Goal: Information Seeking & Learning: Learn about a topic

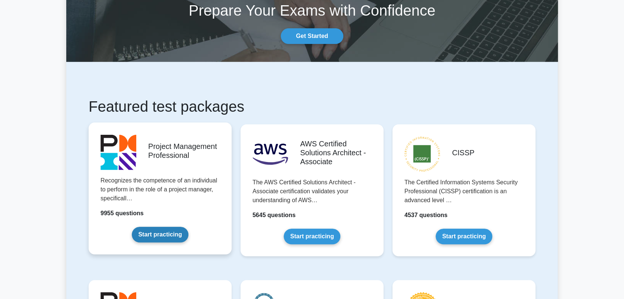
scroll to position [50, 0]
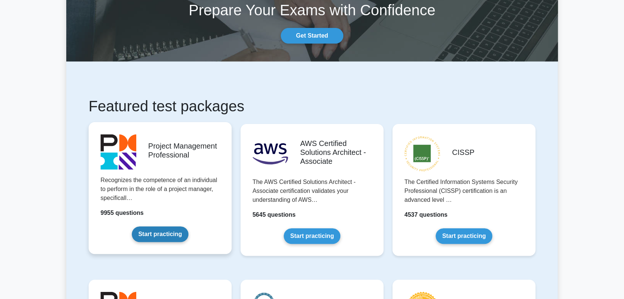
click at [163, 237] on link "Start practicing" at bounding box center [160, 234] width 56 height 16
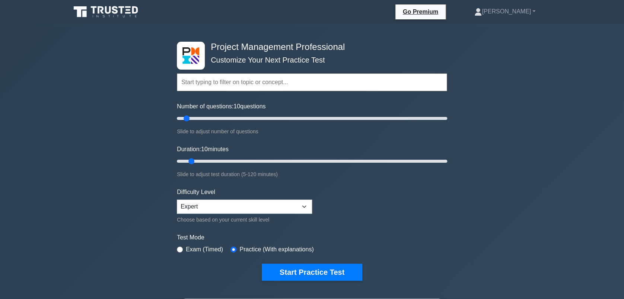
click at [211, 80] on input "text" at bounding box center [312, 82] width 270 height 18
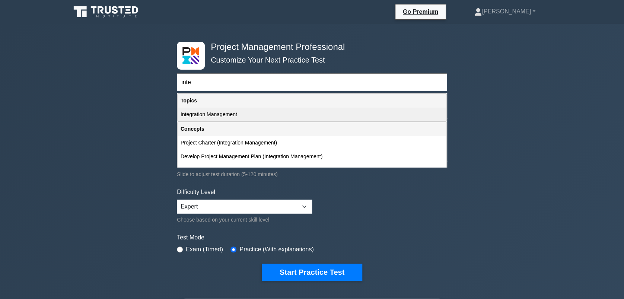
click at [213, 114] on div "Integration Management" at bounding box center [312, 115] width 269 height 14
type input "Integration Management"
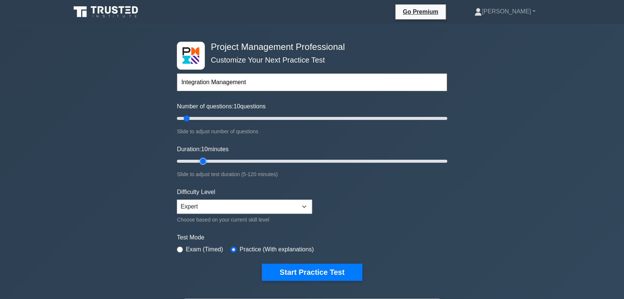
type input "15"
click at [202, 158] on input "Duration: 10 minutes" at bounding box center [312, 161] width 270 height 9
type input "20"
click at [202, 121] on input "Number of questions: 10 questions" at bounding box center [312, 118] width 270 height 9
type input "25"
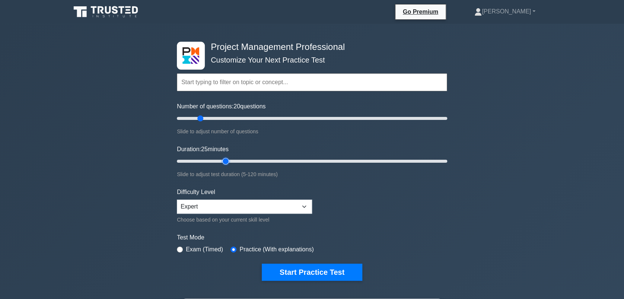
click at [222, 158] on input "Duration: 25 minutes" at bounding box center [312, 161] width 270 height 9
click at [306, 270] on button "Start Practice Test" at bounding box center [312, 272] width 100 height 17
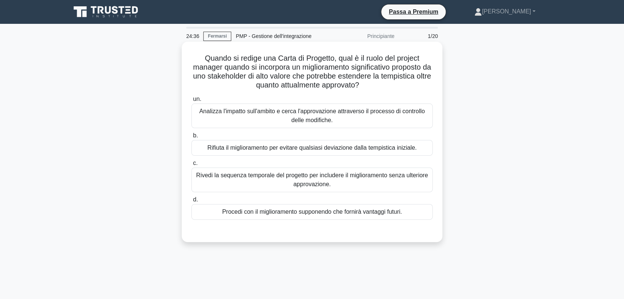
click at [290, 120] on div "Analizza l'impatto sull'ambito e cerca l'approvazione attraverso il processo di…" at bounding box center [311, 115] width 241 height 25
click at [191, 102] on input "un. Analizza l'impatto sull'ambito e cerca l'approvazione attraverso il process…" at bounding box center [191, 99] width 0 height 5
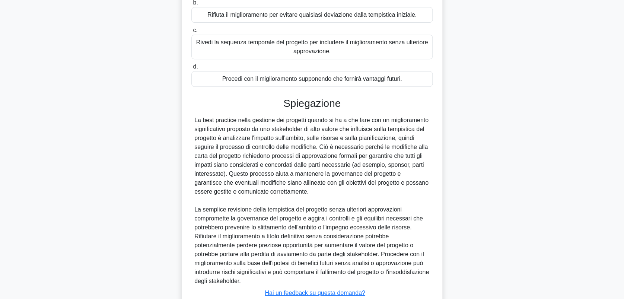
scroll to position [187, 0]
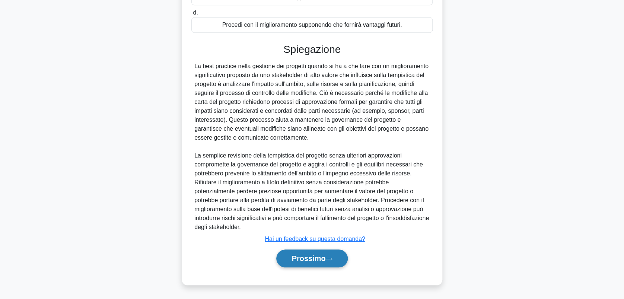
click at [300, 258] on font "Prossimo" at bounding box center [308, 258] width 34 height 8
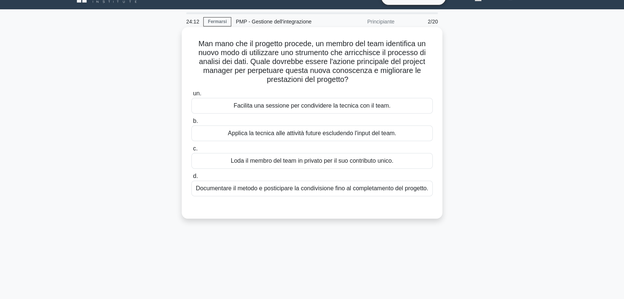
scroll to position [0, 0]
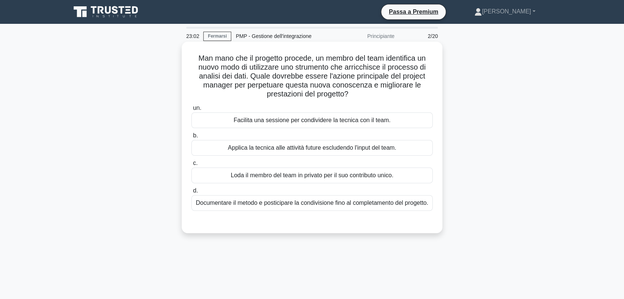
click at [312, 121] on div "Facilita una sessione per condividere la tecnica con il team." at bounding box center [311, 120] width 241 height 16
click at [191, 111] on input "un. Facilita una sessione per condividere la tecnica con il team." at bounding box center [191, 108] width 0 height 5
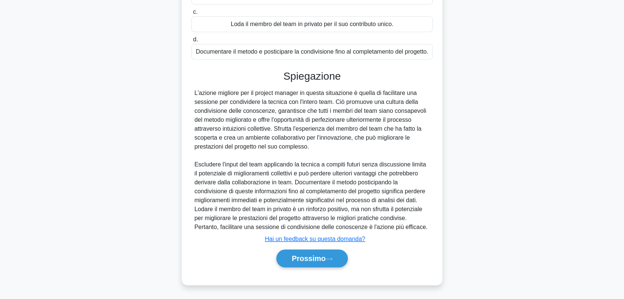
scroll to position [160, 0]
click at [309, 255] on font "Prossimo" at bounding box center [308, 258] width 34 height 8
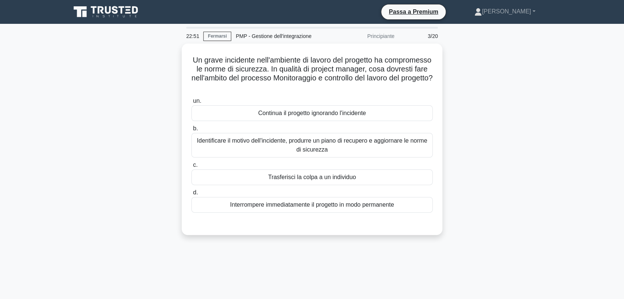
scroll to position [0, 0]
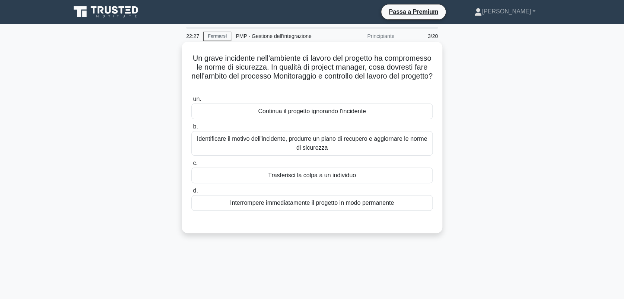
click at [327, 146] on div "Identificare il motivo dell'incidente, produrre un piano di recupero e aggiorna…" at bounding box center [311, 143] width 241 height 25
click at [191, 129] on input "b. Identificare il motivo dell'incidente, produrre un piano di recupero e aggio…" at bounding box center [191, 126] width 0 height 5
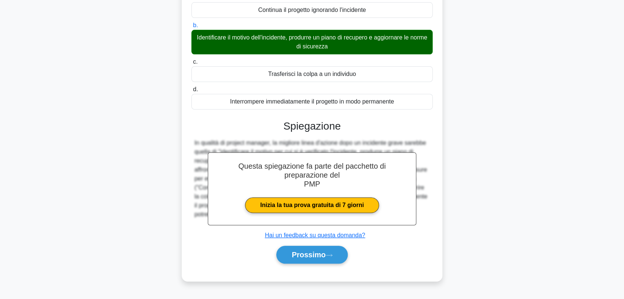
scroll to position [103, 0]
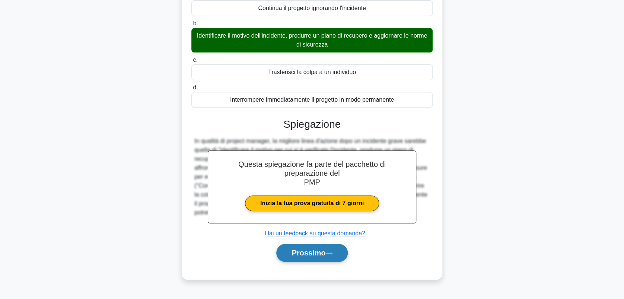
click at [317, 250] on font "Prossimo" at bounding box center [308, 253] width 34 height 8
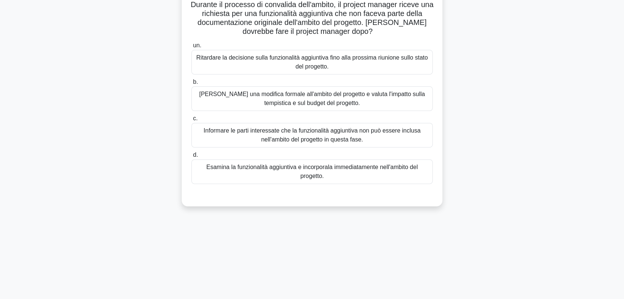
scroll to position [0, 0]
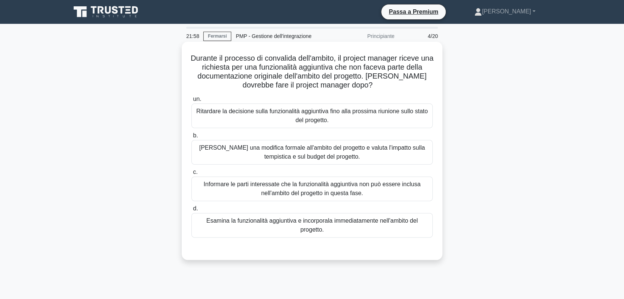
click at [314, 149] on div "Richiedi una modifica formale all'ambito del progetto e valuta l'impatto sulla …" at bounding box center [311, 152] width 241 height 25
click at [191, 138] on input "b. Richiedi una modifica formale all'ambito del progetto e valuta l'impatto sul…" at bounding box center [191, 135] width 0 height 5
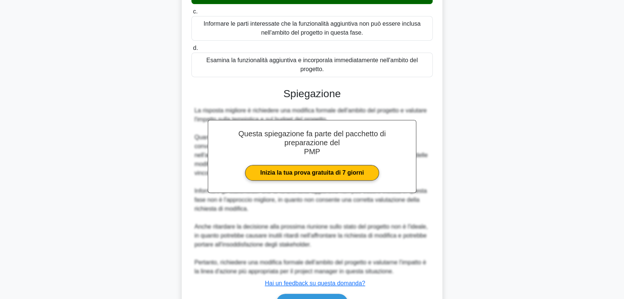
scroll to position [198, 0]
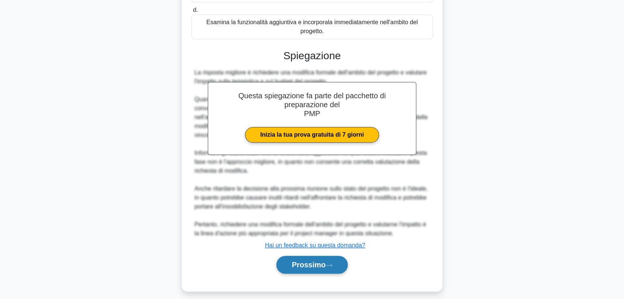
click at [317, 263] on font "Prossimo" at bounding box center [308, 265] width 34 height 8
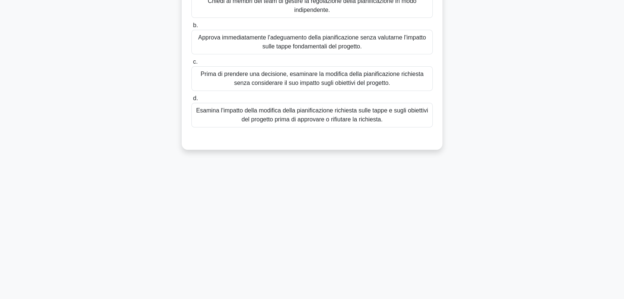
scroll to position [0, 0]
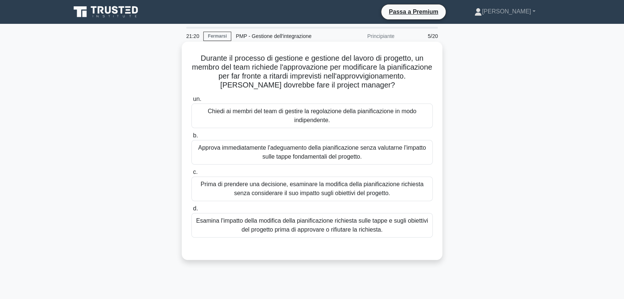
click at [310, 223] on div "Esamina l'impatto della modifica della pianificazione richiesta sulle tappe e s…" at bounding box center [311, 225] width 241 height 25
click at [191, 211] on input "d. Esamina l'impatto della modifica della pianificazione richiesta sulle tappe …" at bounding box center [191, 208] width 0 height 5
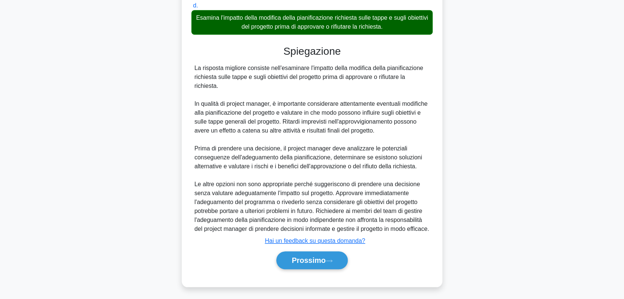
scroll to position [214, 0]
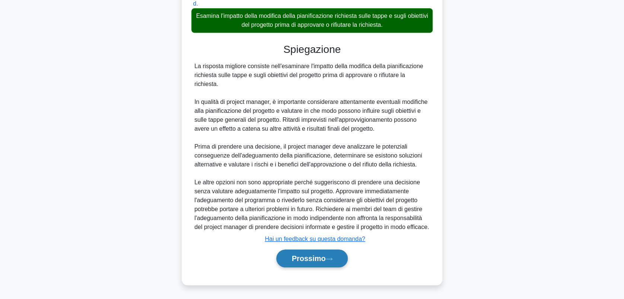
click at [306, 255] on font "Prossimo" at bounding box center [308, 258] width 34 height 8
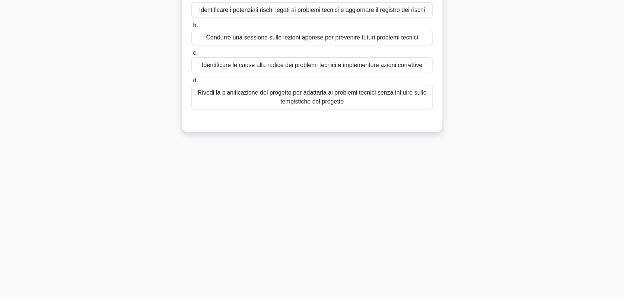
scroll to position [0, 0]
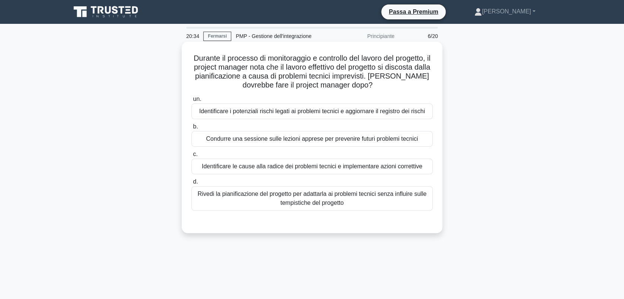
click at [289, 163] on div "Identificare le cause alla radice dei problemi tecnici e implementare azioni co…" at bounding box center [311, 167] width 241 height 16
click at [191, 157] on input "c. Identificare le cause alla radice dei problemi tecnici e implementare azioni…" at bounding box center [191, 154] width 0 height 5
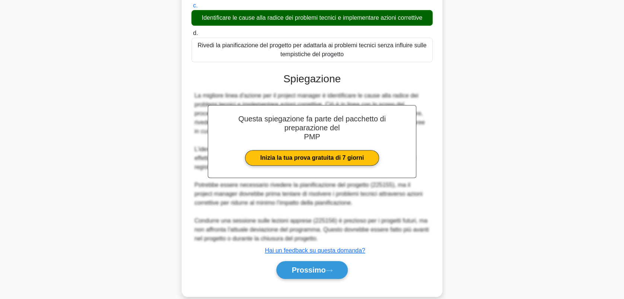
scroll to position [160, 0]
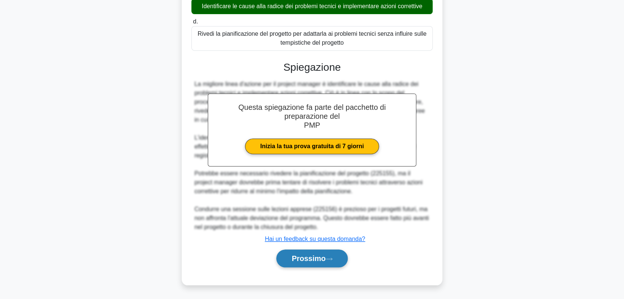
click at [302, 252] on button "Prossimo" at bounding box center [311, 258] width 71 height 18
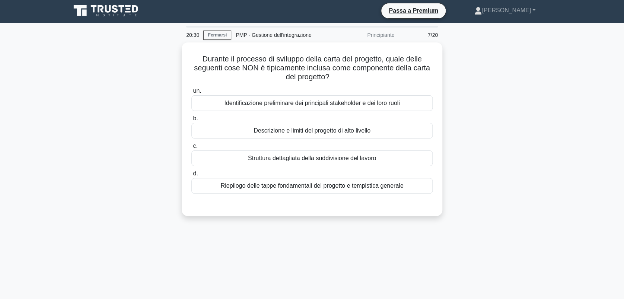
scroll to position [0, 0]
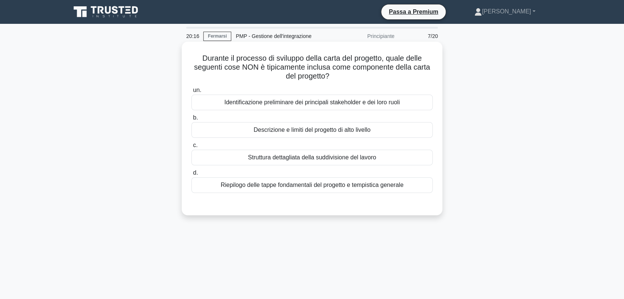
click at [319, 155] on div "Struttura dettagliata della suddivisione del lavoro" at bounding box center [311, 158] width 241 height 16
click at [191, 148] on input "c. Struttura dettagliata della suddivisione del lavoro" at bounding box center [191, 145] width 0 height 5
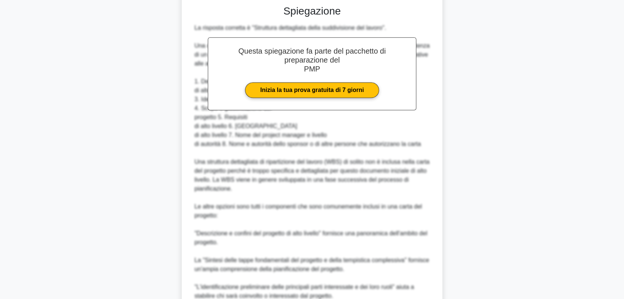
scroll to position [303, 0]
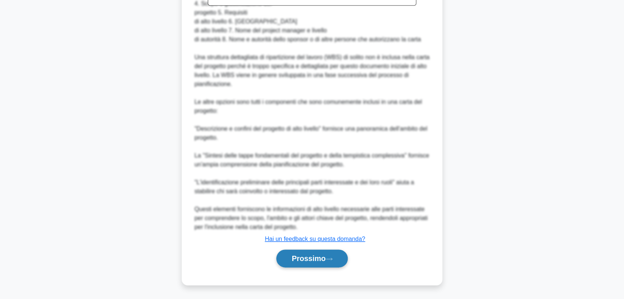
click at [325, 256] on font "Prossimo" at bounding box center [308, 258] width 34 height 8
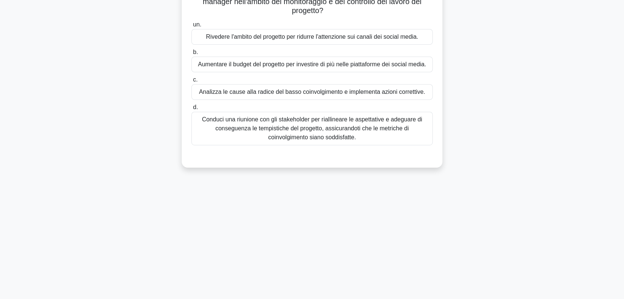
scroll to position [0, 0]
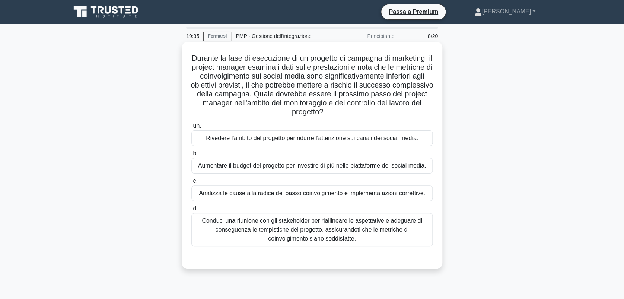
click at [350, 232] on div "Conduci una riunione con gli stakeholder per riallineare le aspettative e adegu…" at bounding box center [311, 229] width 241 height 33
click at [191, 211] on input "d. Conduci una riunione con gli stakeholder per riallineare le aspettative e ad…" at bounding box center [191, 208] width 0 height 5
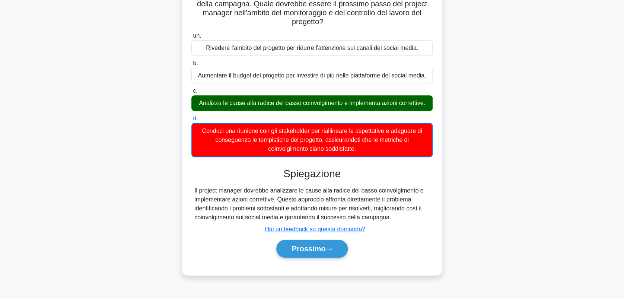
scroll to position [99, 0]
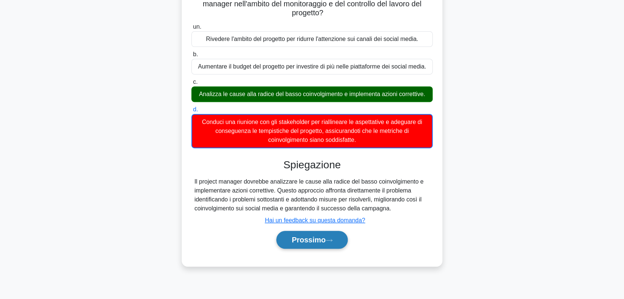
click at [320, 238] on font "Prossimo" at bounding box center [308, 240] width 34 height 8
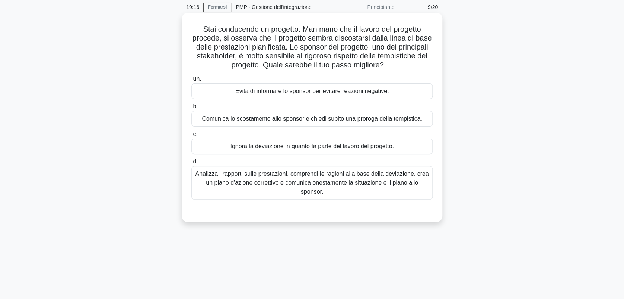
scroll to position [0, 0]
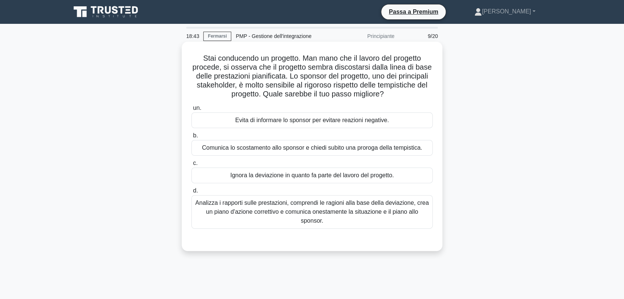
click at [327, 213] on div "Analizza i rapporti sulle prestazioni, comprendi le ragioni alla base della dev…" at bounding box center [311, 211] width 241 height 33
click at [191, 193] on input "d. Analizza i rapporti sulle prestazioni, comprendi le ragioni alla base della …" at bounding box center [191, 190] width 0 height 5
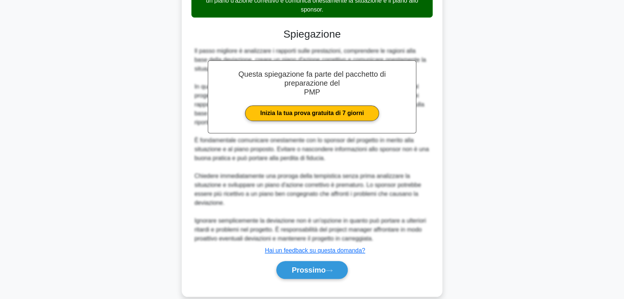
scroll to position [223, 0]
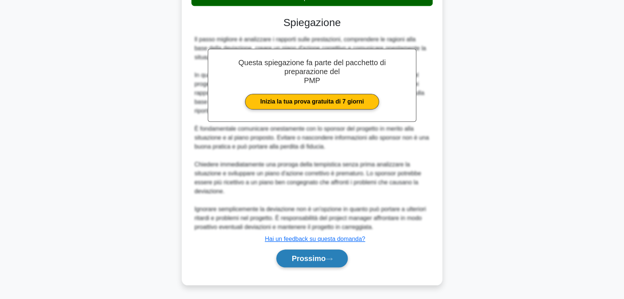
click at [317, 256] on font "Prossimo" at bounding box center [308, 258] width 34 height 8
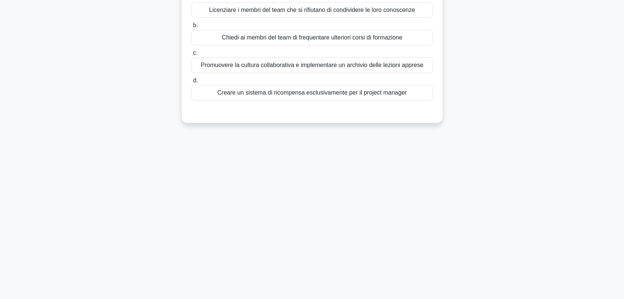
scroll to position [0, 0]
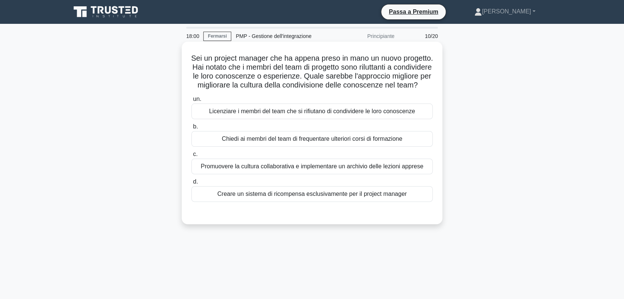
click at [278, 173] on div "Promuovere la cultura collaborativa e implementare un archivio delle lezioni ap…" at bounding box center [311, 167] width 241 height 16
click at [191, 157] on input "c. Promuovere la cultura collaborativa e implementare un archivio delle lezioni…" at bounding box center [191, 154] width 0 height 5
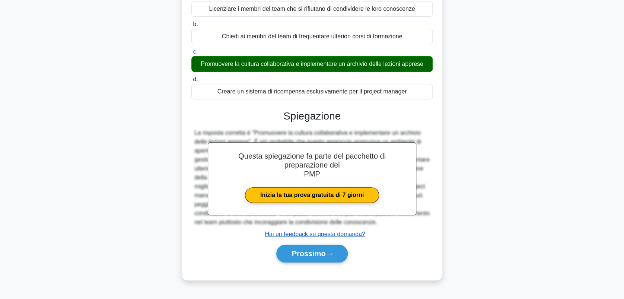
scroll to position [106, 0]
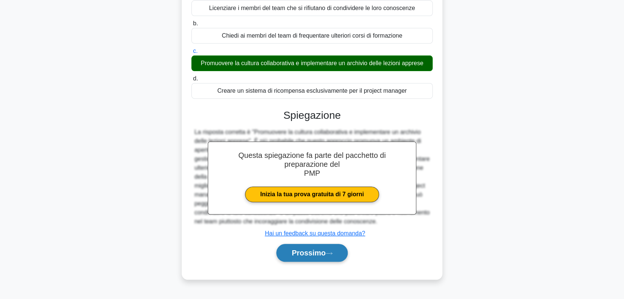
click at [329, 255] on button "Prossimo" at bounding box center [311, 253] width 71 height 18
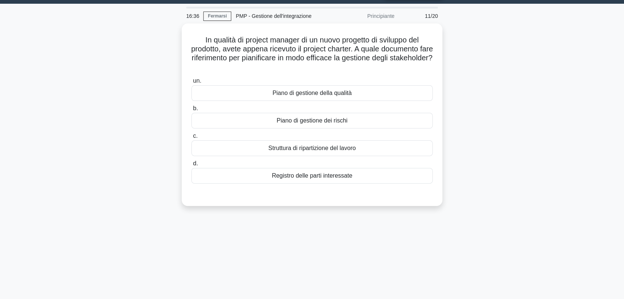
scroll to position [0, 0]
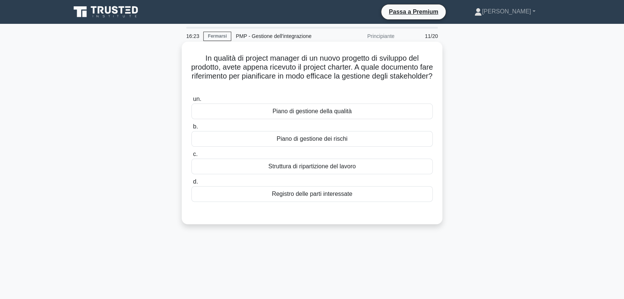
click at [315, 192] on div "Registro delle parti interessate" at bounding box center [311, 194] width 241 height 16
click at [191, 184] on input "d. Registro delle parti interessate" at bounding box center [191, 181] width 0 height 5
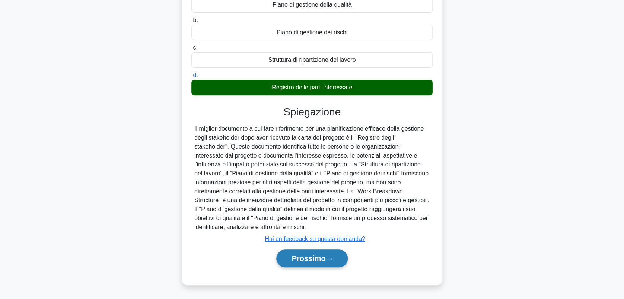
click at [309, 261] on font "Prossimo" at bounding box center [308, 258] width 34 height 8
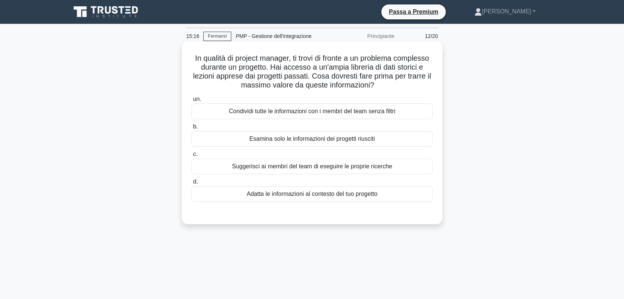
click at [262, 113] on div "Condividi tutte le informazioni con i membri del team senza filtri" at bounding box center [311, 111] width 241 height 16
click at [191, 102] on input "un. Condividi tutte le informazioni con i membri del team senza filtri" at bounding box center [191, 99] width 0 height 5
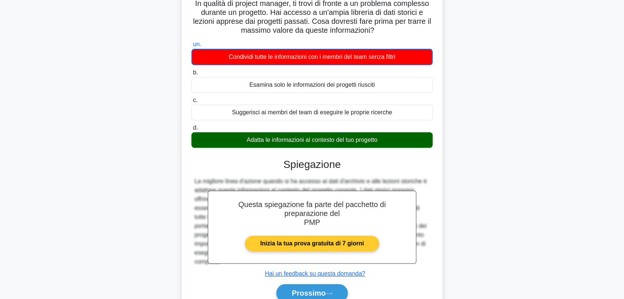
scroll to position [103, 0]
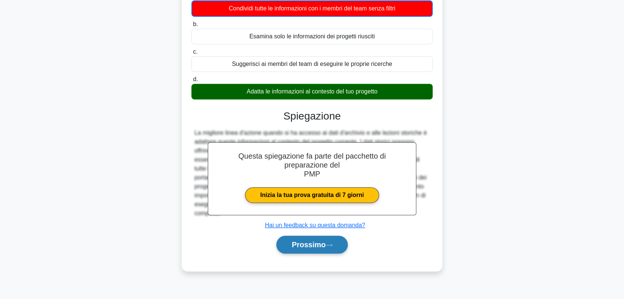
click at [320, 246] on font "Prossimo" at bounding box center [308, 244] width 34 height 8
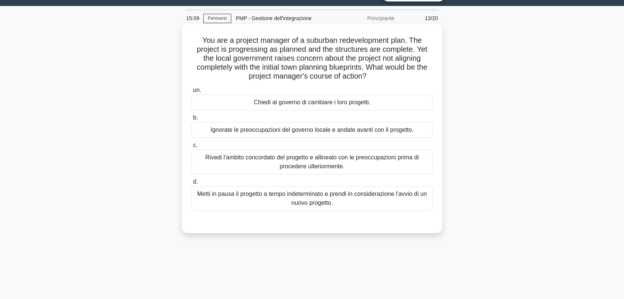
scroll to position [0, 0]
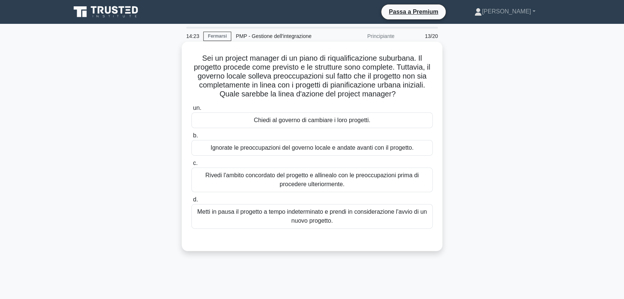
click at [321, 185] on div "Rivedi l'ambito concordato del progetto e allinealo con le preoccupazioni prima…" at bounding box center [311, 179] width 241 height 25
click at [191, 166] on input "c. Rivedi l'ambito concordato del progetto e allinealo con le preoccupazioni pr…" at bounding box center [191, 163] width 0 height 5
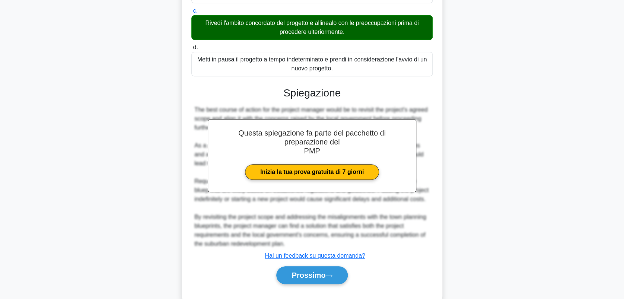
scroll to position [169, 0]
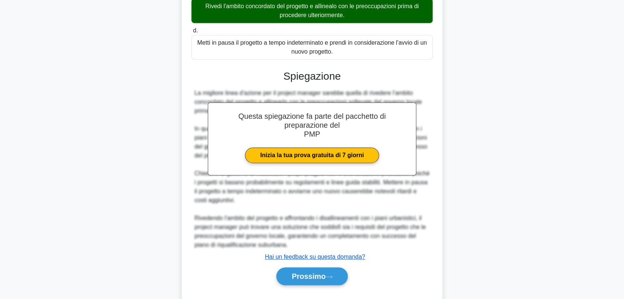
click at [321, 258] on u "Hai un feedback su questa domanda?" at bounding box center [315, 256] width 100 height 6
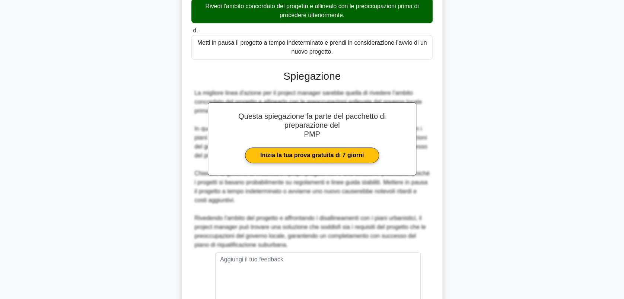
scroll to position [252, 0]
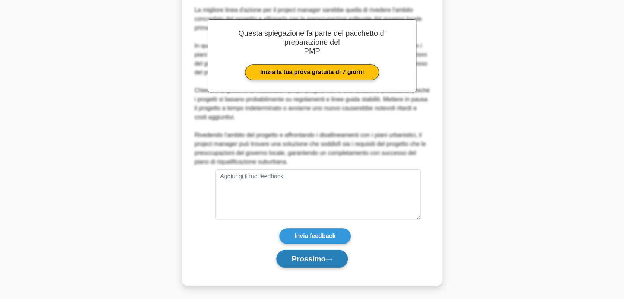
click at [318, 255] on font "Prossimo" at bounding box center [308, 259] width 34 height 8
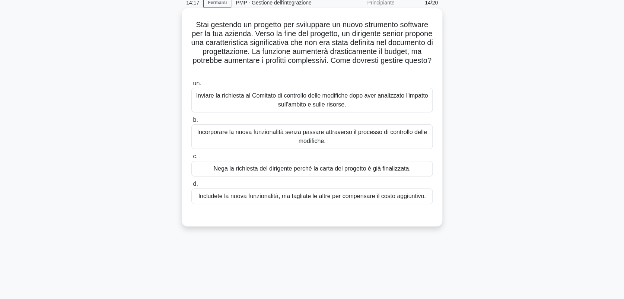
scroll to position [0, 0]
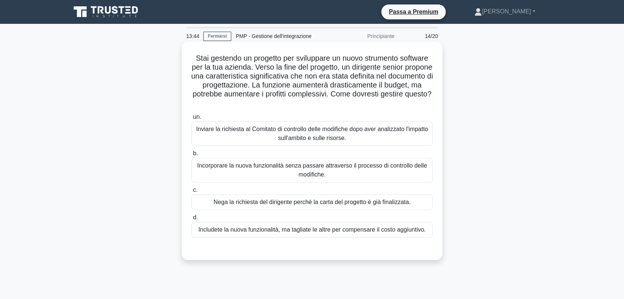
click at [306, 133] on div "Inviare la richiesta al Comitato di controllo delle modifiche dopo aver analizz…" at bounding box center [311, 133] width 241 height 25
click at [191, 119] on input "un. Inviare la richiesta al Comitato di controllo delle modifiche dopo aver ana…" at bounding box center [191, 117] width 0 height 5
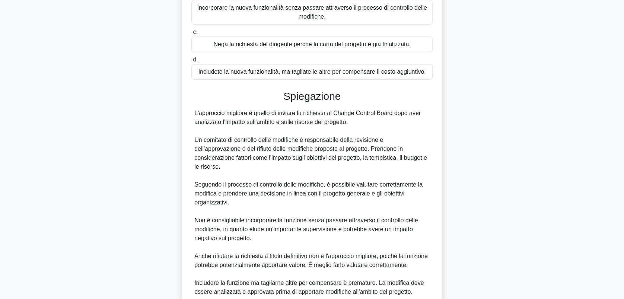
scroll to position [198, 0]
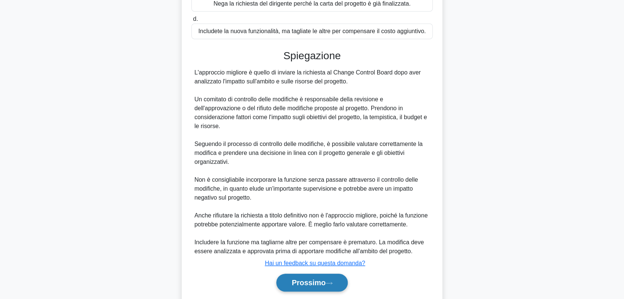
click at [304, 287] on font "Prossimo" at bounding box center [308, 282] width 34 height 8
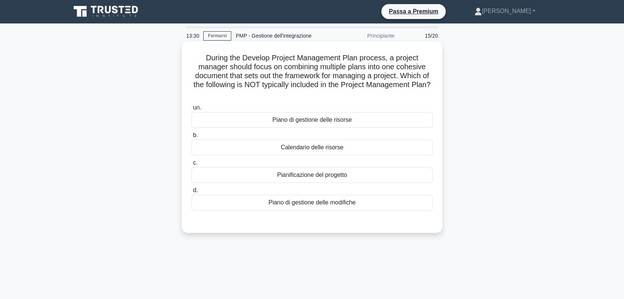
scroll to position [0, 0]
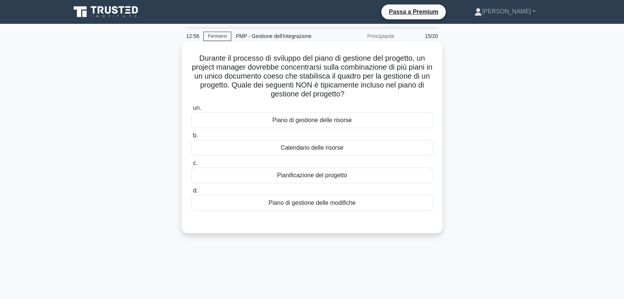
click at [312, 149] on div "Calendario delle risorse" at bounding box center [311, 148] width 241 height 16
click at [191, 138] on input "b. Calendario delle risorse" at bounding box center [191, 135] width 0 height 5
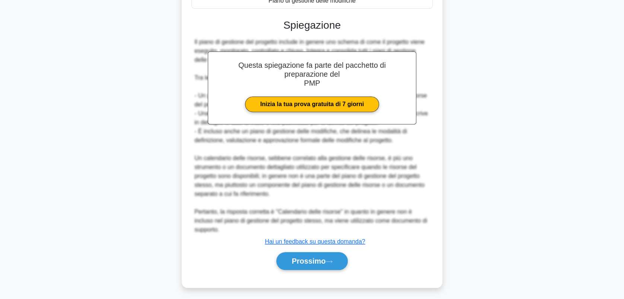
scroll to position [205, 0]
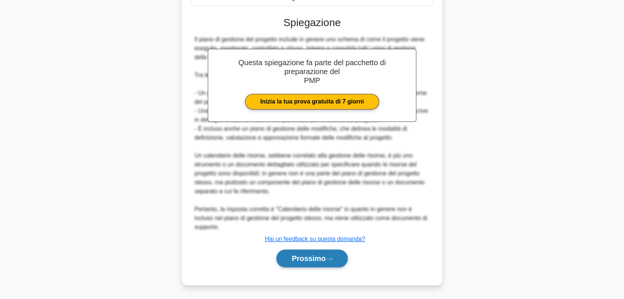
click at [317, 255] on font "Prossimo" at bounding box center [308, 258] width 34 height 8
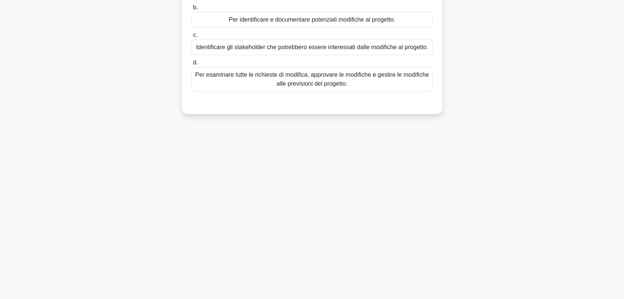
scroll to position [0, 0]
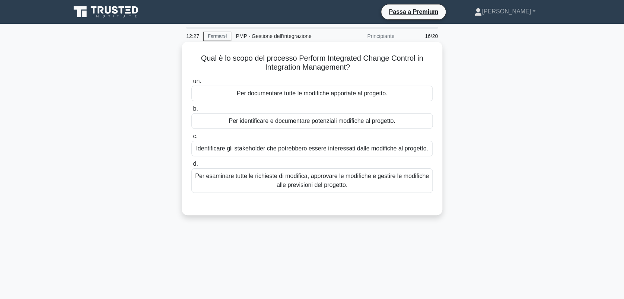
drag, startPoint x: 294, startPoint y: 56, endPoint x: 378, endPoint y: 66, distance: 84.4
click at [378, 66] on h5 "Qual è lo scopo del processo Perform Integrated Change Control in Integration M…" at bounding box center [312, 63] width 243 height 19
click at [287, 91] on div "Per documentare tutte le modifiche apportate al progetto." at bounding box center [311, 94] width 241 height 16
click at [191, 84] on input "un. Per documentare tutte le modifiche apportate al progetto." at bounding box center [191, 81] width 0 height 5
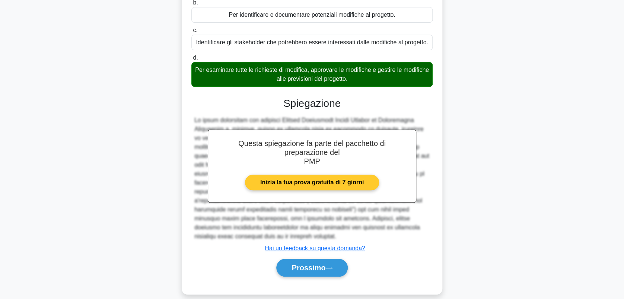
scroll to position [107, 0]
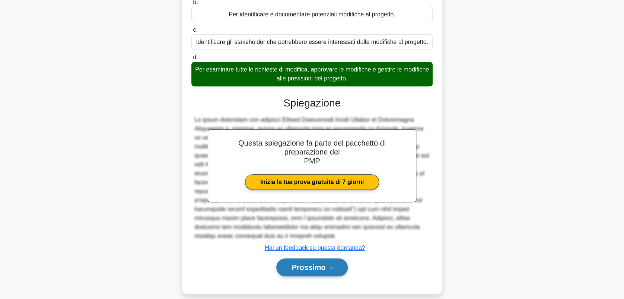
click at [301, 263] on font "Prossimo" at bounding box center [308, 267] width 34 height 8
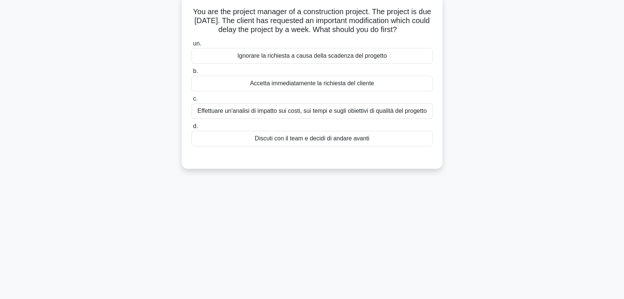
scroll to position [50, 0]
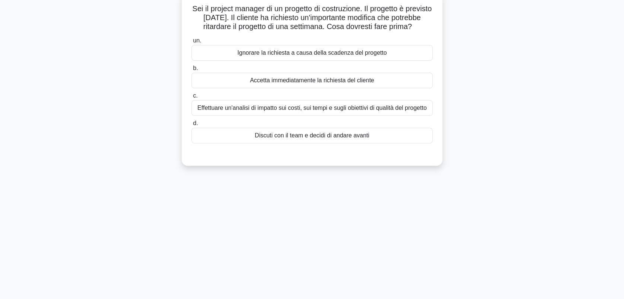
click at [290, 114] on div "Effettuare un'analisi di impatto sui costi, sui tempi e sugli obiettivi di qual…" at bounding box center [311, 108] width 241 height 16
click at [191, 98] on input "c. Effettuare un'analisi di impatto sui costi, sui tempi e sugli obiettivi di q…" at bounding box center [191, 95] width 0 height 5
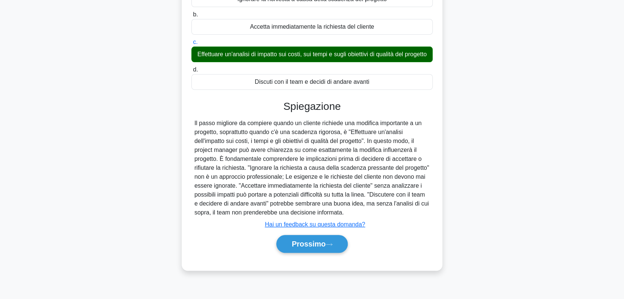
scroll to position [106, 0]
click at [317, 248] on font "Prossimo" at bounding box center [308, 244] width 34 height 8
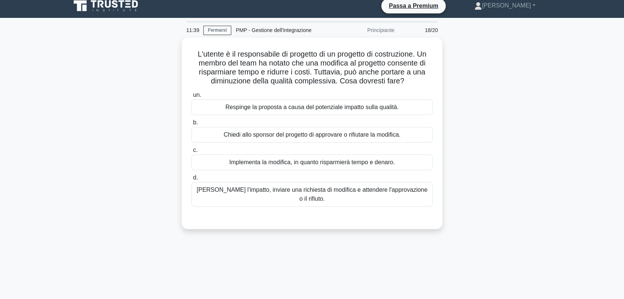
scroll to position [0, 0]
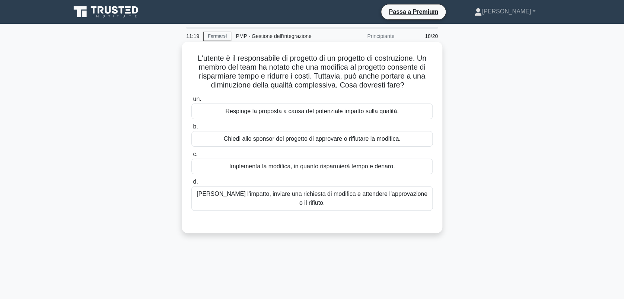
click at [387, 194] on div "Valutare l'impatto, inviare una richiesta di modifica e attendere l'approvazion…" at bounding box center [311, 198] width 241 height 25
click at [191, 184] on input "d. Valutare l'impatto, inviare una richiesta di modifica e attendere l'approvaz…" at bounding box center [191, 181] width 0 height 5
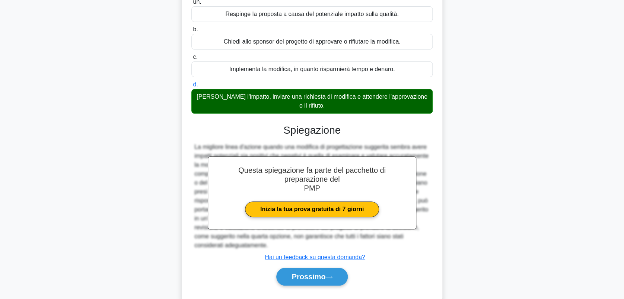
scroll to position [115, 0]
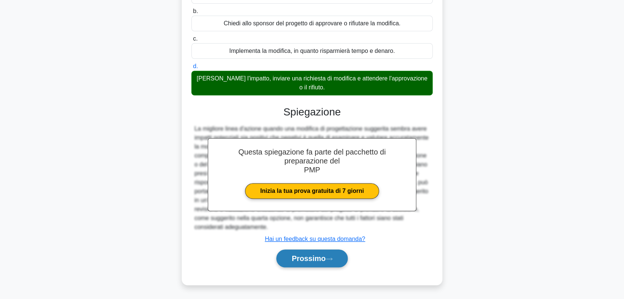
click at [329, 255] on button "Prossimo" at bounding box center [311, 258] width 71 height 18
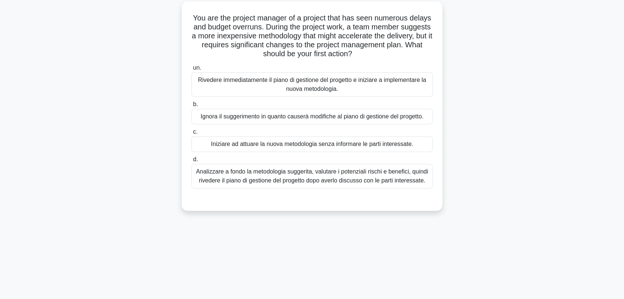
scroll to position [0, 0]
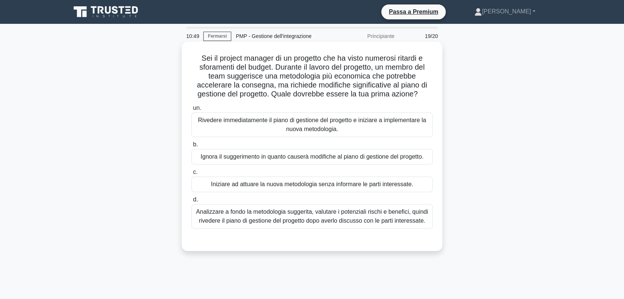
click at [308, 218] on div "Analizzare a fondo la metodologia suggerita, valutare i potenziali rischi e ben…" at bounding box center [311, 216] width 241 height 25
click at [191, 202] on input "d. Analizzare a fondo la metodologia suggerita, valutare i potenziali rischi e …" at bounding box center [191, 199] width 0 height 5
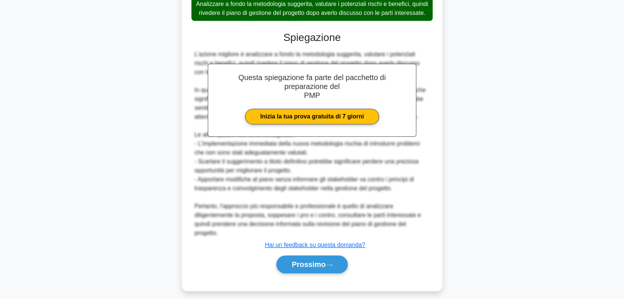
scroll to position [223, 0]
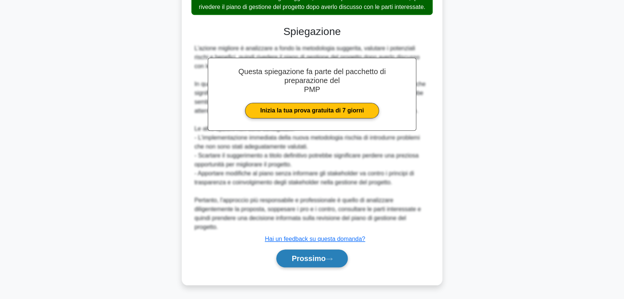
click at [312, 257] on font "Prossimo" at bounding box center [308, 258] width 34 height 8
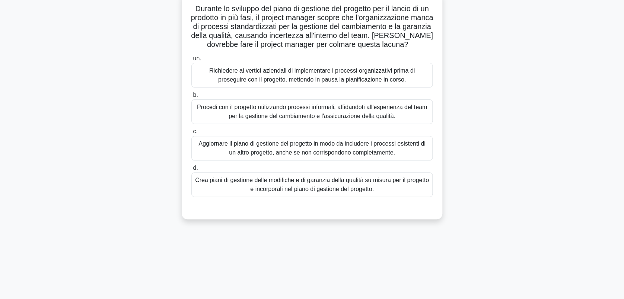
scroll to position [0, 0]
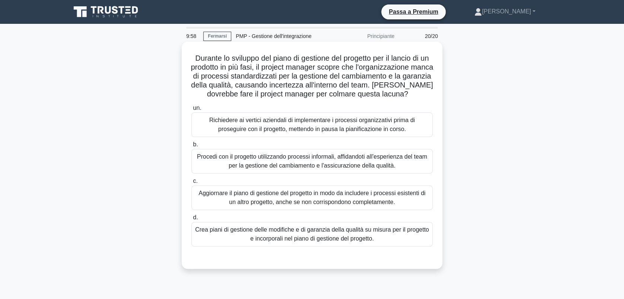
click at [278, 235] on div "Crea piani di gestione delle modifiche e di garanzia della qualità su misura pe…" at bounding box center [311, 234] width 241 height 25
click at [191, 220] on input "d. Crea piani di gestione delle modifiche e di garanzia della qualità su misura…" at bounding box center [191, 217] width 0 height 5
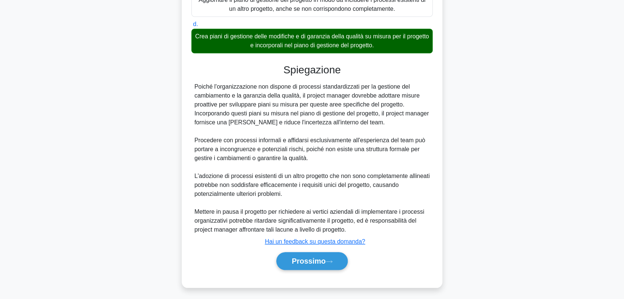
scroll to position [196, 0]
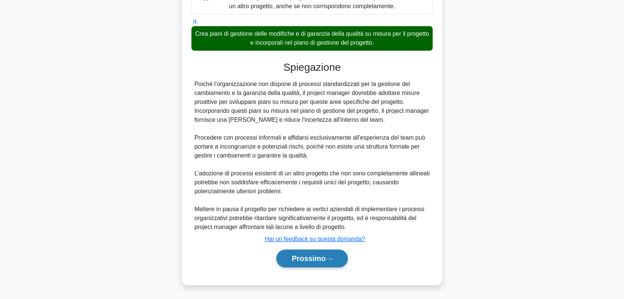
click at [309, 259] on font "Prossimo" at bounding box center [308, 258] width 34 height 8
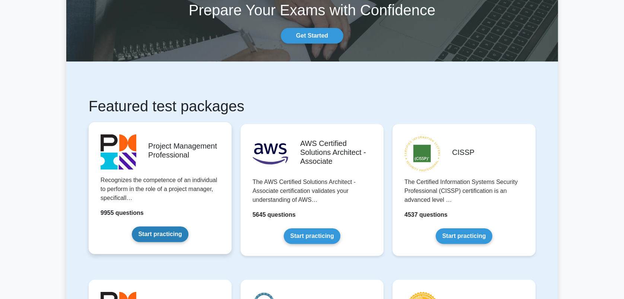
scroll to position [50, 0]
click at [159, 231] on link "Start practicing" at bounding box center [160, 234] width 56 height 16
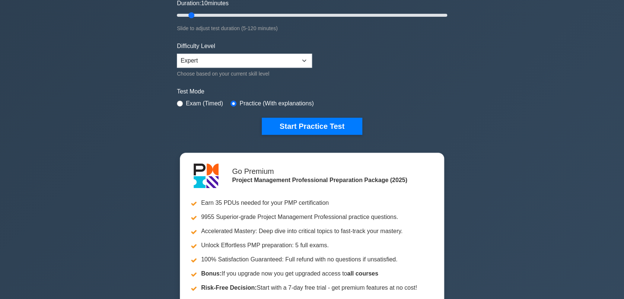
scroll to position [133, 0]
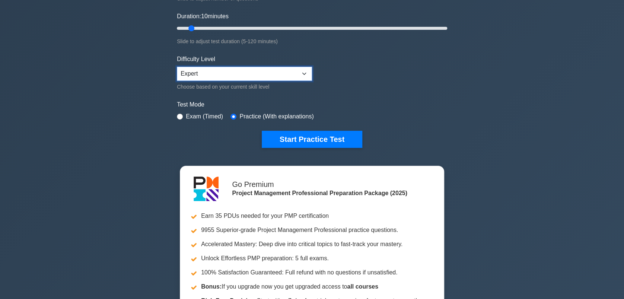
click at [304, 71] on select "Beginner Intermediate Expert" at bounding box center [244, 74] width 135 height 14
click at [177, 67] on select "Beginner Intermediate Expert" at bounding box center [244, 74] width 135 height 14
click at [209, 102] on label "Test Mode" at bounding box center [312, 104] width 270 height 9
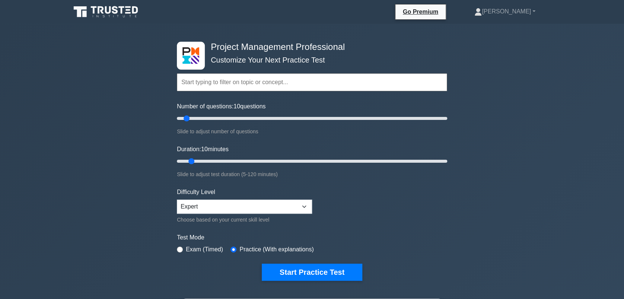
scroll to position [0, 0]
click at [208, 83] on input "text" at bounding box center [312, 82] width 270 height 18
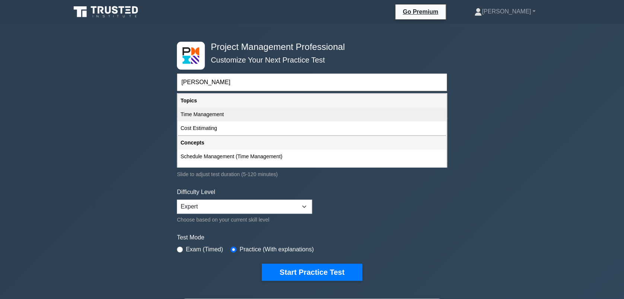
click at [208, 112] on div "Time Management" at bounding box center [312, 115] width 269 height 14
type input "Time Management"
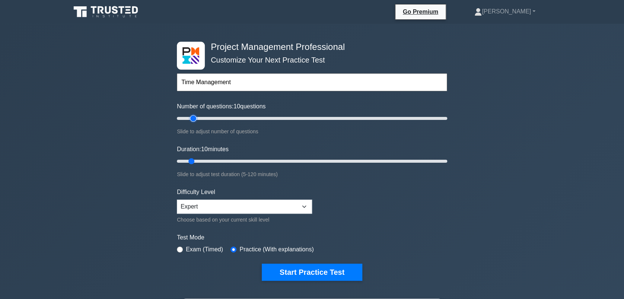
type input "15"
click at [195, 119] on input "Number of questions: 10 questions" at bounding box center [312, 118] width 270 height 9
type input "10"
click at [188, 119] on input "Number of questions: 10 questions" at bounding box center [312, 118] width 270 height 9
type input "15"
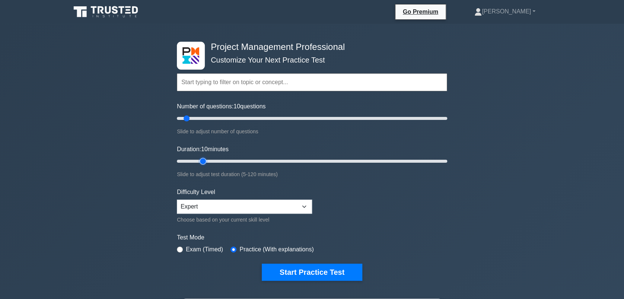
click at [205, 159] on input "Duration: 10 minutes" at bounding box center [312, 161] width 270 height 9
click at [209, 84] on input "text" at bounding box center [312, 82] width 270 height 18
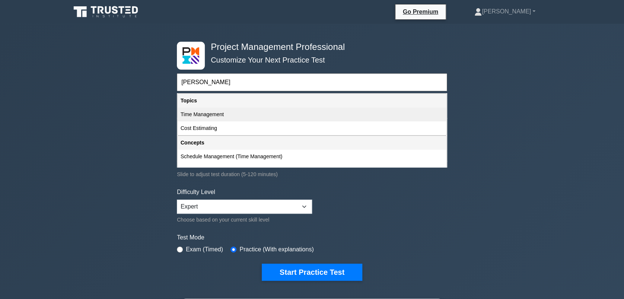
click at [213, 113] on div "Time Management" at bounding box center [312, 115] width 269 height 14
type input "Time Management"
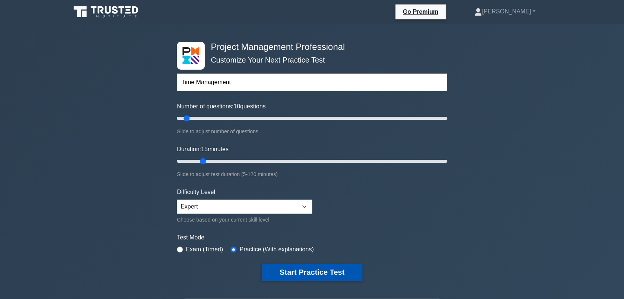
click at [310, 268] on button "Start Practice Test" at bounding box center [312, 272] width 100 height 17
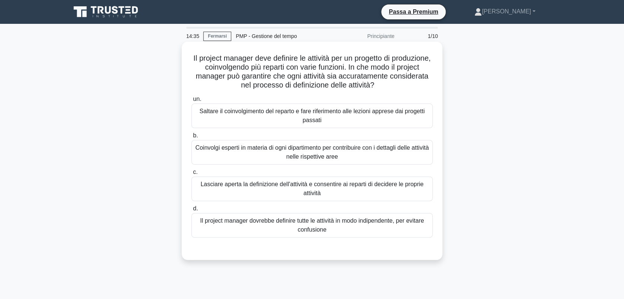
click at [325, 149] on div "Coinvolgi esperti in materia di ogni dipartimento per contribuire con i dettagl…" at bounding box center [311, 152] width 241 height 25
click at [191, 138] on input "b. Coinvolgi esperti in materia di ogni dipartimento per contribuire con i dett…" at bounding box center [191, 135] width 0 height 5
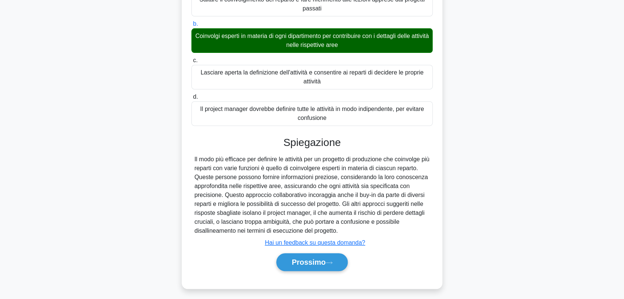
scroll to position [115, 0]
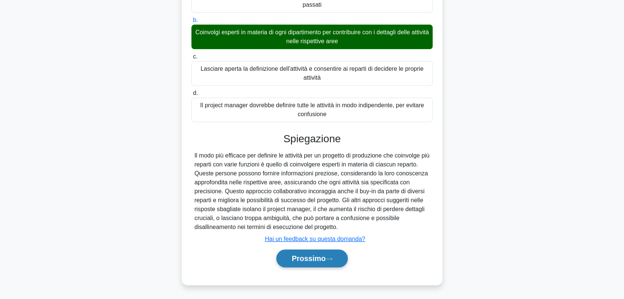
click at [303, 256] on font "Prossimo" at bounding box center [308, 258] width 34 height 8
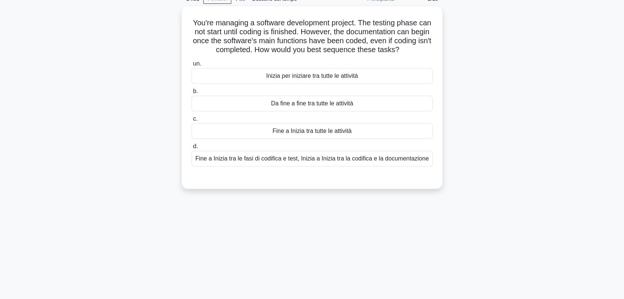
scroll to position [0, 0]
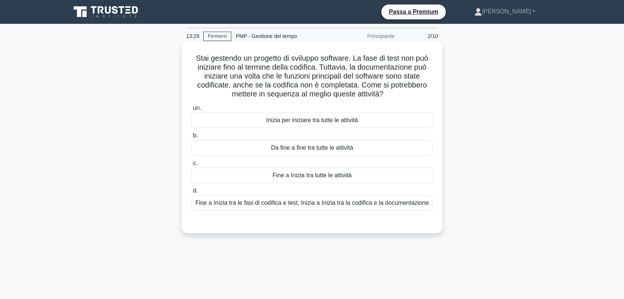
click at [390, 202] on div "Fine a Inizia tra le fasi di codifica e test, Inizia a Inizia tra la codifica e…" at bounding box center [311, 203] width 241 height 16
click at [191, 193] on input "d. Fine a Inizia tra le fasi di codifica e test, Inizia a Inizia tra la codific…" at bounding box center [191, 190] width 0 height 5
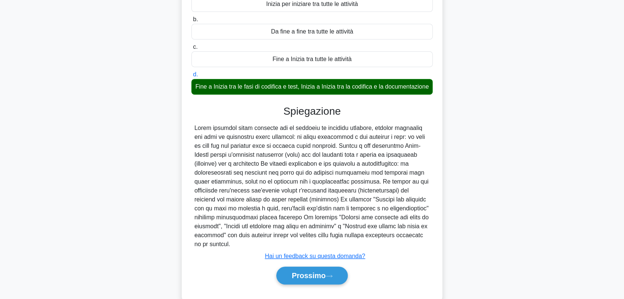
scroll to position [133, 0]
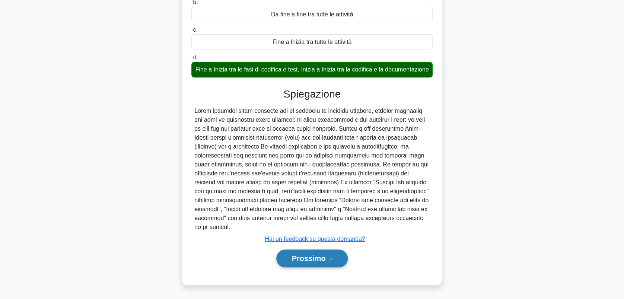
click at [303, 255] on font "Prossimo" at bounding box center [308, 258] width 34 height 8
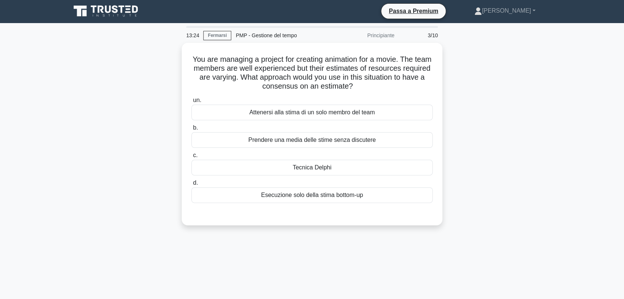
scroll to position [0, 0]
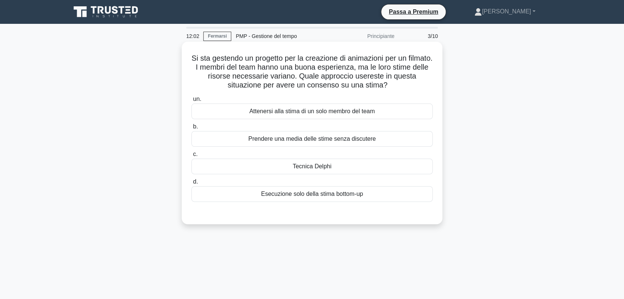
click at [343, 192] on div "Esecuzione solo della stima bottom-up" at bounding box center [311, 194] width 241 height 16
click at [191, 184] on input "d. Esecuzione solo della stima bottom-up" at bounding box center [191, 181] width 0 height 5
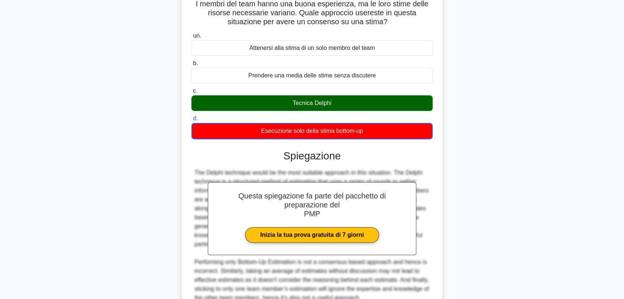
scroll to position [134, 0]
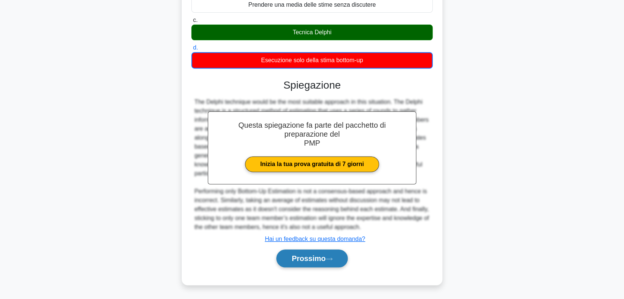
click at [325, 255] on font "Prossimo" at bounding box center [308, 258] width 34 height 8
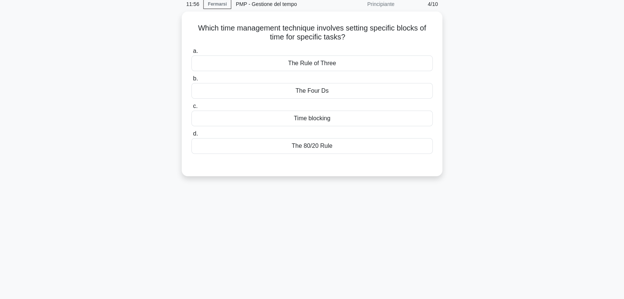
scroll to position [0, 0]
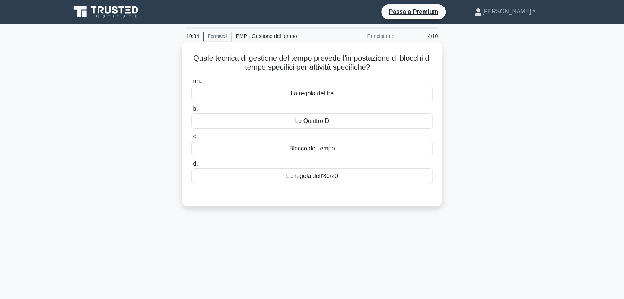
click at [308, 124] on div "Le Quattro D" at bounding box center [311, 121] width 241 height 16
click at [191, 111] on input "b. Le Quattro D" at bounding box center [191, 108] width 0 height 5
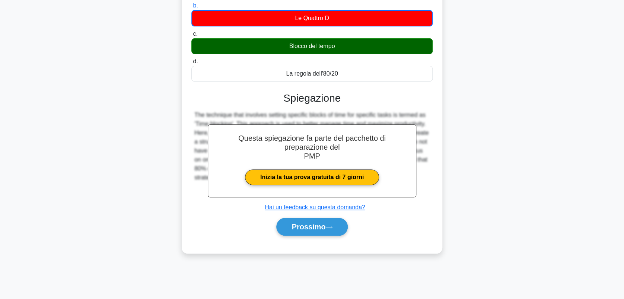
scroll to position [103, 0]
click at [313, 227] on font "Prossimo" at bounding box center [308, 227] width 34 height 8
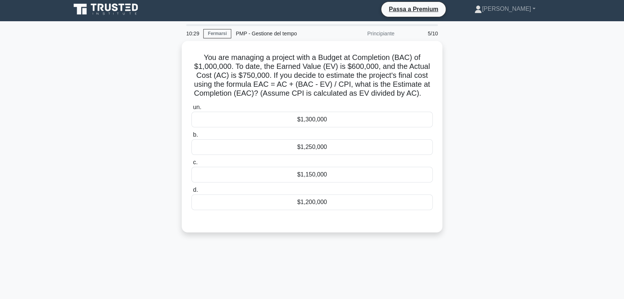
scroll to position [0, 0]
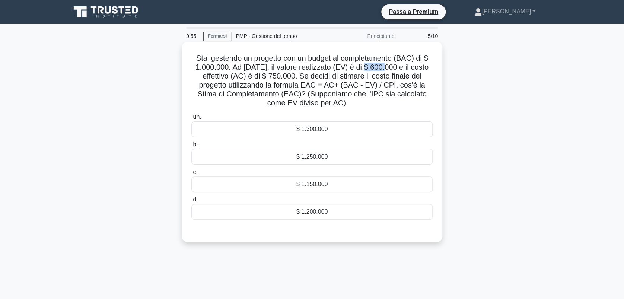
drag, startPoint x: 366, startPoint y: 66, endPoint x: 386, endPoint y: 67, distance: 19.7
click at [386, 67] on font "Stai gestendo un progetto con un budget al completamento (BAC) di $ 1.000.000. …" at bounding box center [311, 80] width 233 height 53
click at [331, 157] on div "$ 1.250.000" at bounding box center [311, 157] width 241 height 16
click at [191, 147] on input "b. $ 1.250.000" at bounding box center [191, 144] width 0 height 5
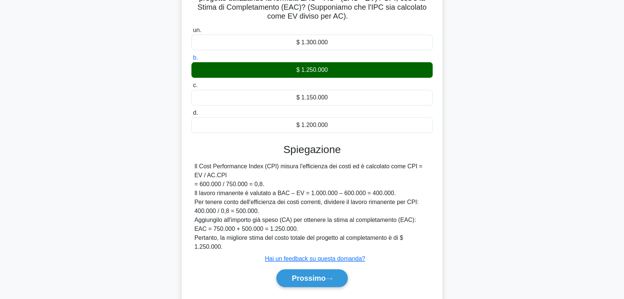
scroll to position [106, 0]
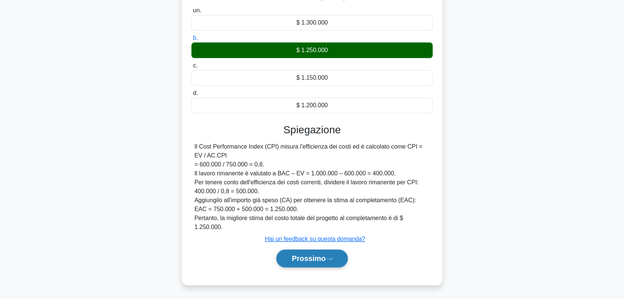
click at [317, 256] on font "Prossimo" at bounding box center [308, 258] width 34 height 8
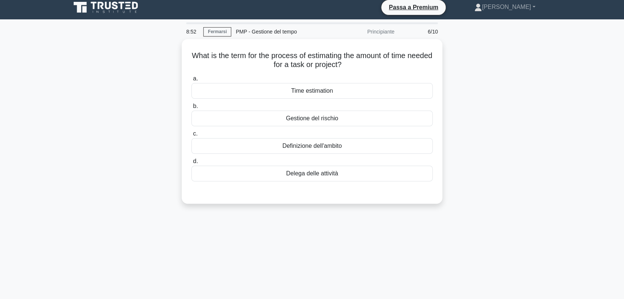
scroll to position [0, 0]
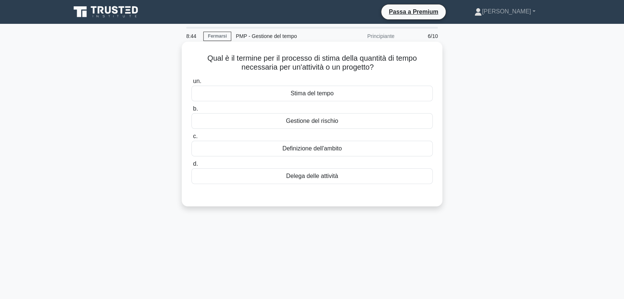
click at [333, 93] on div "Stima del tempo" at bounding box center [311, 94] width 241 height 16
click at [191, 84] on input "un. Stima del tempo" at bounding box center [191, 81] width 0 height 5
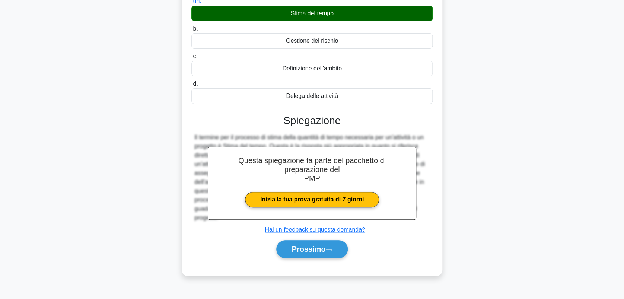
scroll to position [103, 0]
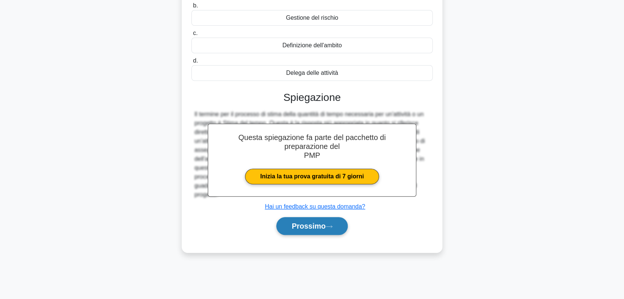
click at [317, 217] on button "Prossimo" at bounding box center [311, 226] width 71 height 18
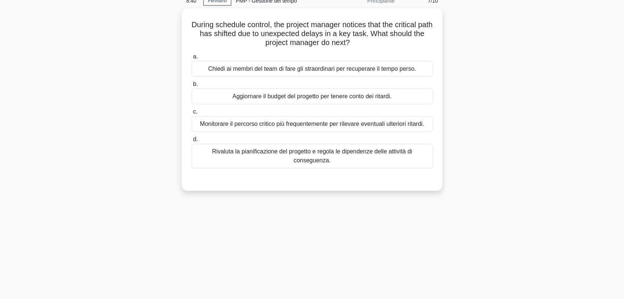
scroll to position [0, 0]
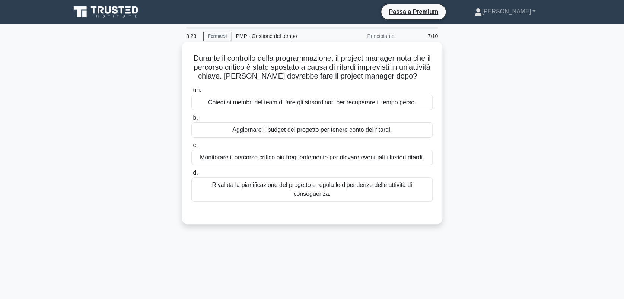
click at [369, 188] on div "Rivaluta la pianificazione del progetto e regola le dipendenze delle attività d…" at bounding box center [311, 189] width 241 height 25
click at [191, 175] on input "d. Rivaluta la pianificazione del progetto e regola le dipendenze delle attivit…" at bounding box center [191, 172] width 0 height 5
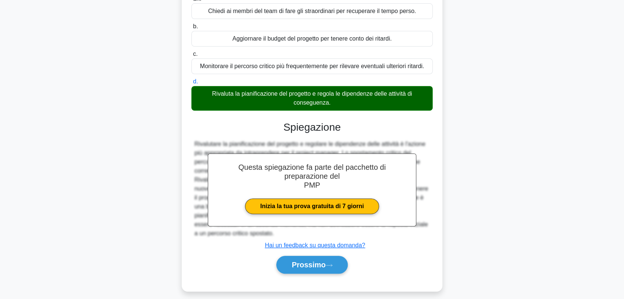
scroll to position [103, 0]
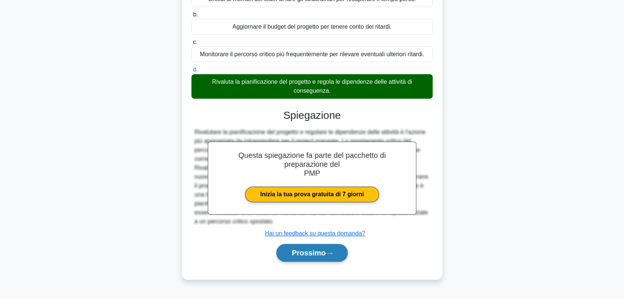
click at [307, 254] on font "Prossimo" at bounding box center [308, 253] width 34 height 8
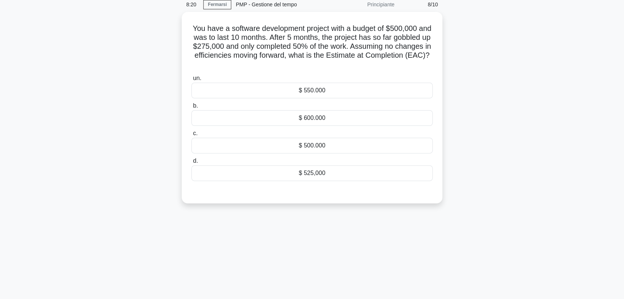
scroll to position [0, 0]
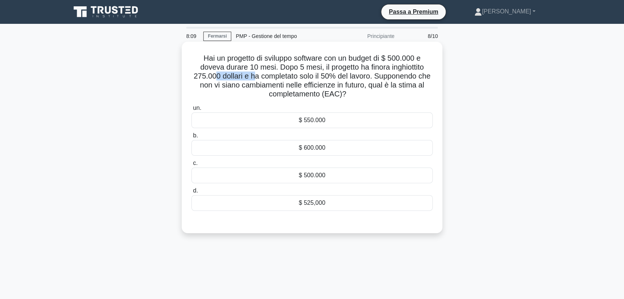
drag, startPoint x: 214, startPoint y: 80, endPoint x: 255, endPoint y: 75, distance: 40.9
click at [255, 75] on font "Hai un progetto di sviluppo software con un budget di $ 500.000 e doveva durare…" at bounding box center [312, 76] width 237 height 44
click at [329, 121] on div "$ 550.000" at bounding box center [311, 120] width 241 height 16
click at [191, 111] on input "un. $ 550.000" at bounding box center [191, 108] width 0 height 5
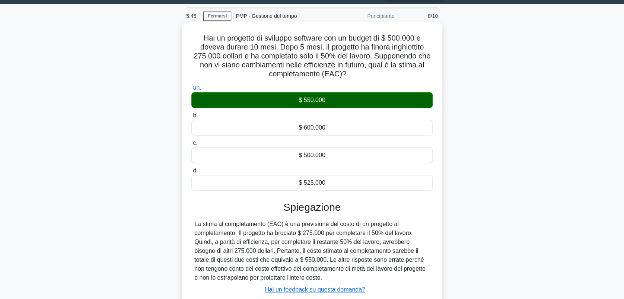
scroll to position [50, 0]
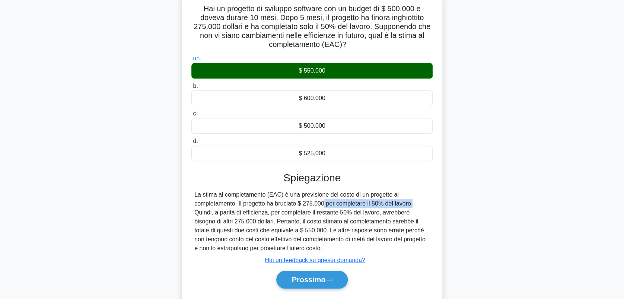
drag, startPoint x: 333, startPoint y: 204, endPoint x: 411, endPoint y: 208, distance: 78.3
click at [411, 208] on div "La stima al completamento (EAC) è una previsione del costo di un progetto al co…" at bounding box center [311, 221] width 235 height 63
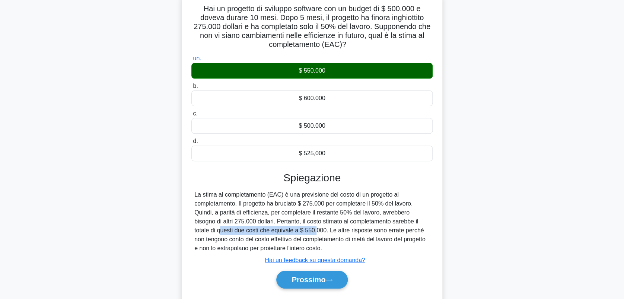
drag, startPoint x: 217, startPoint y: 232, endPoint x: 313, endPoint y: 230, distance: 96.0
click at [313, 230] on div "La stima al completamento (EAC) è una previsione del costo di un progetto al co…" at bounding box center [311, 221] width 235 height 63
click at [229, 210] on div "La stima al completamento (EAC) è una previsione del costo di un progetto al co…" at bounding box center [311, 221] width 235 height 63
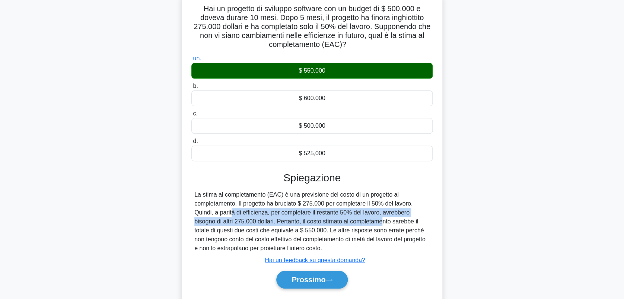
drag, startPoint x: 231, startPoint y: 213, endPoint x: 381, endPoint y: 220, distance: 150.1
click at [381, 220] on div "La stima al completamento (EAC) è una previsione del costo di un progetto al co…" at bounding box center [311, 221] width 235 height 63
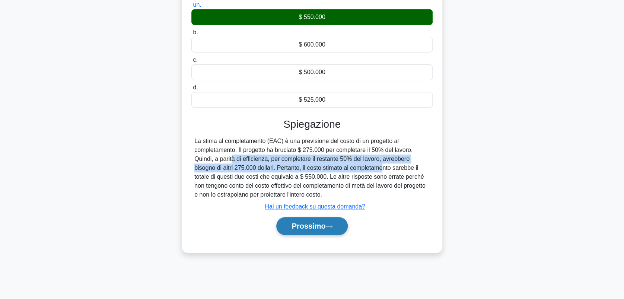
scroll to position [103, 0]
click at [320, 224] on font "Prossimo" at bounding box center [308, 226] width 34 height 8
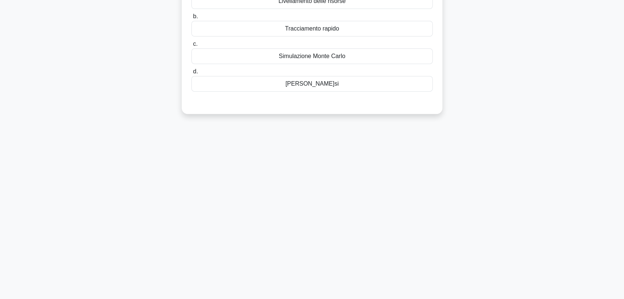
scroll to position [0, 0]
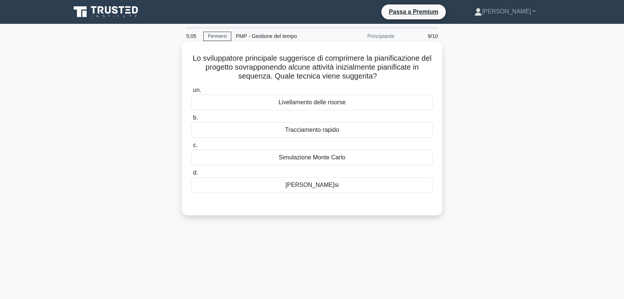
click at [337, 130] on div "Tracciamento rapido" at bounding box center [311, 130] width 241 height 16
click at [191, 120] on input "b. Tracciamento rapido" at bounding box center [191, 117] width 0 height 5
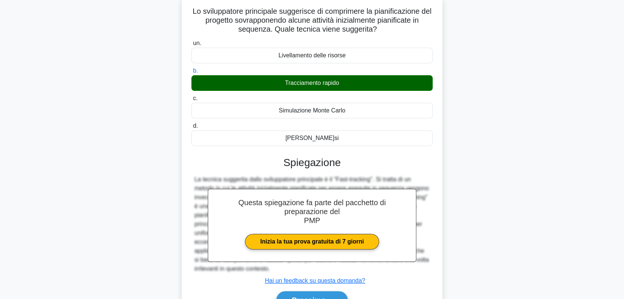
scroll to position [103, 0]
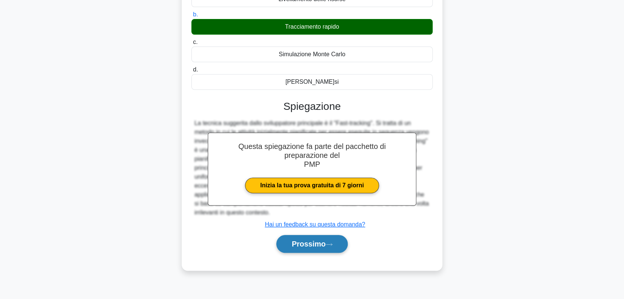
click at [313, 244] on font "Prossimo" at bounding box center [308, 244] width 34 height 8
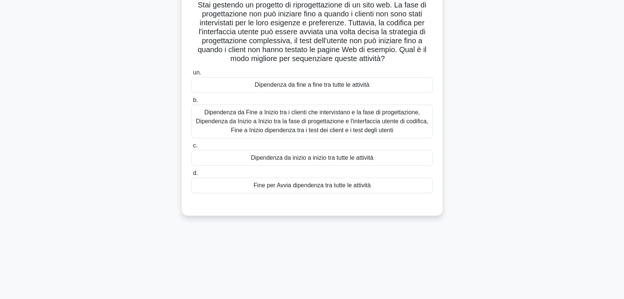
scroll to position [0, 0]
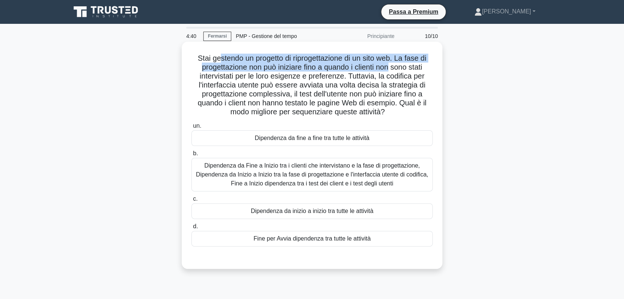
drag, startPoint x: 216, startPoint y: 62, endPoint x: 390, endPoint y: 66, distance: 173.5
click at [390, 66] on font "Stai gestendo un progetto di riprogettazione di un sito web. La fase di progett…" at bounding box center [312, 85] width 229 height 62
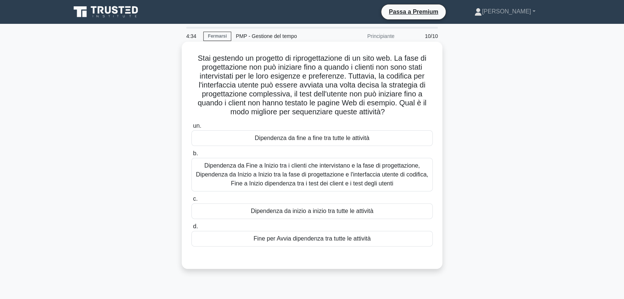
click at [359, 77] on font "Stai gestendo un progetto di riprogettazione di un sito web. La fase di progett…" at bounding box center [312, 85] width 229 height 62
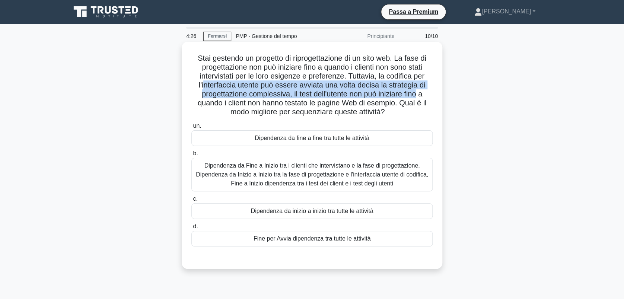
drag, startPoint x: 202, startPoint y: 83, endPoint x: 419, endPoint y: 96, distance: 216.6
click at [419, 96] on font "Stai gestendo un progetto di riprogettazione di un sito web. La fase di progett…" at bounding box center [312, 85] width 229 height 62
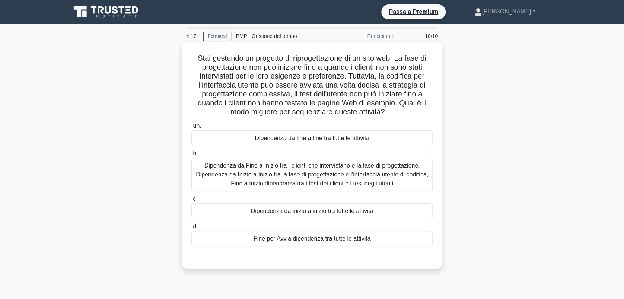
click at [260, 177] on div "Dipendenza da Fine a Inizio tra i clienti che intervistano e la fase di progett…" at bounding box center [311, 174] width 241 height 33
click at [191, 156] on input "b. Dipendenza da Fine a Inizio tra i clienti che intervistano e la fase di prog…" at bounding box center [191, 153] width 0 height 5
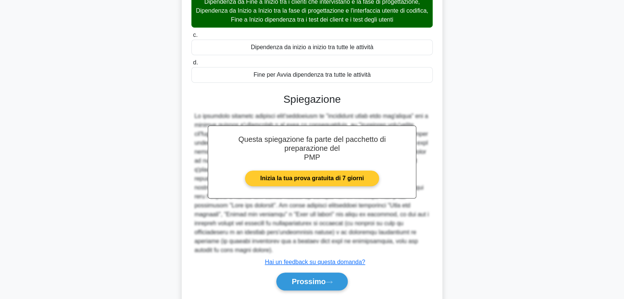
scroll to position [169, 0]
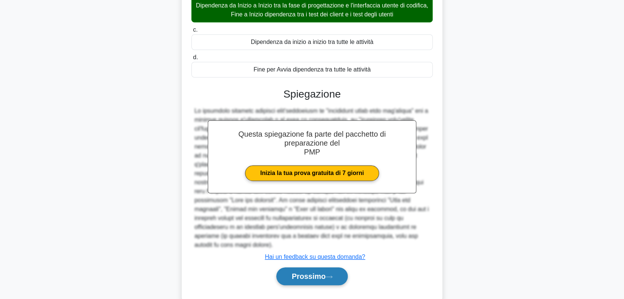
click at [314, 272] on font "Prossimo" at bounding box center [308, 276] width 34 height 8
click at [311, 272] on font "Prossimo" at bounding box center [308, 276] width 34 height 8
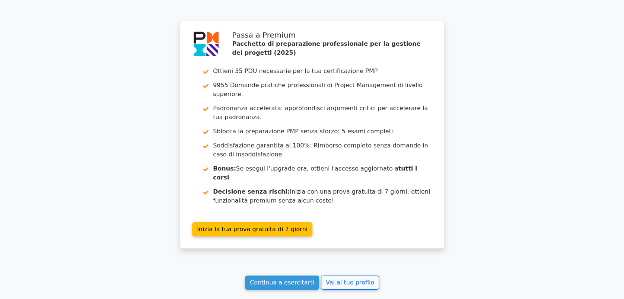
scroll to position [1262, 0]
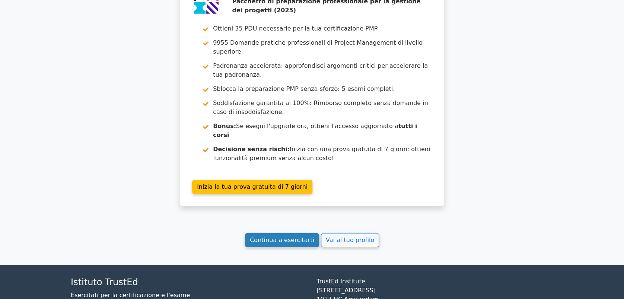
click at [284, 233] on link "Continua a esercitarti" at bounding box center [282, 240] width 74 height 14
